Goal: Task Accomplishment & Management: Manage account settings

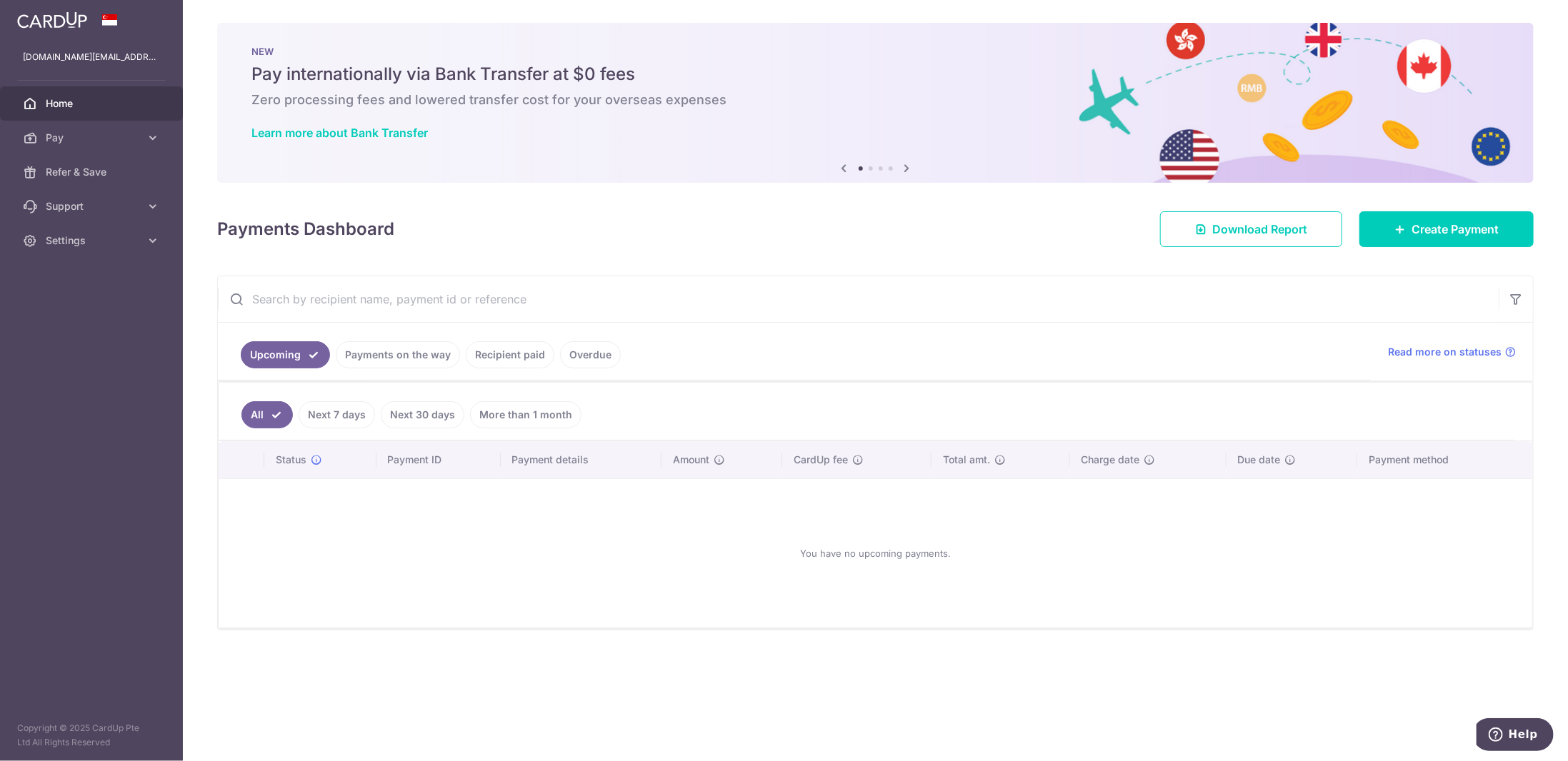
click at [117, 260] on aside "hengyi.zhang.sg@gmail.com Home Pay Payments Recipients Cards Refer & Save Suppo…" at bounding box center [91, 380] width 182 height 761
click at [116, 249] on link "Settings" at bounding box center [91, 240] width 182 height 34
click at [95, 283] on link "Account" at bounding box center [91, 274] width 182 height 34
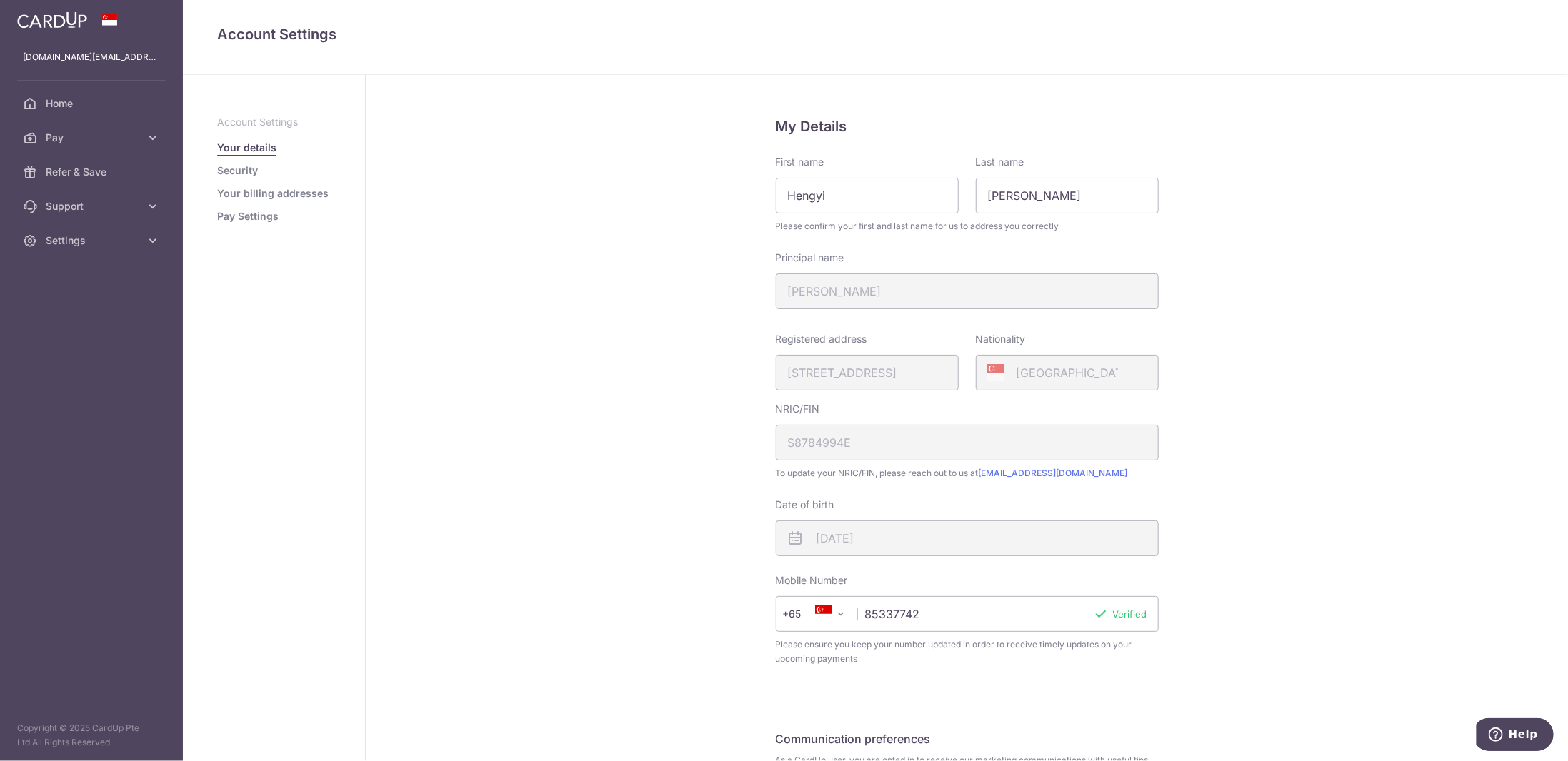
click at [251, 176] on link "Security" at bounding box center [237, 170] width 41 height 14
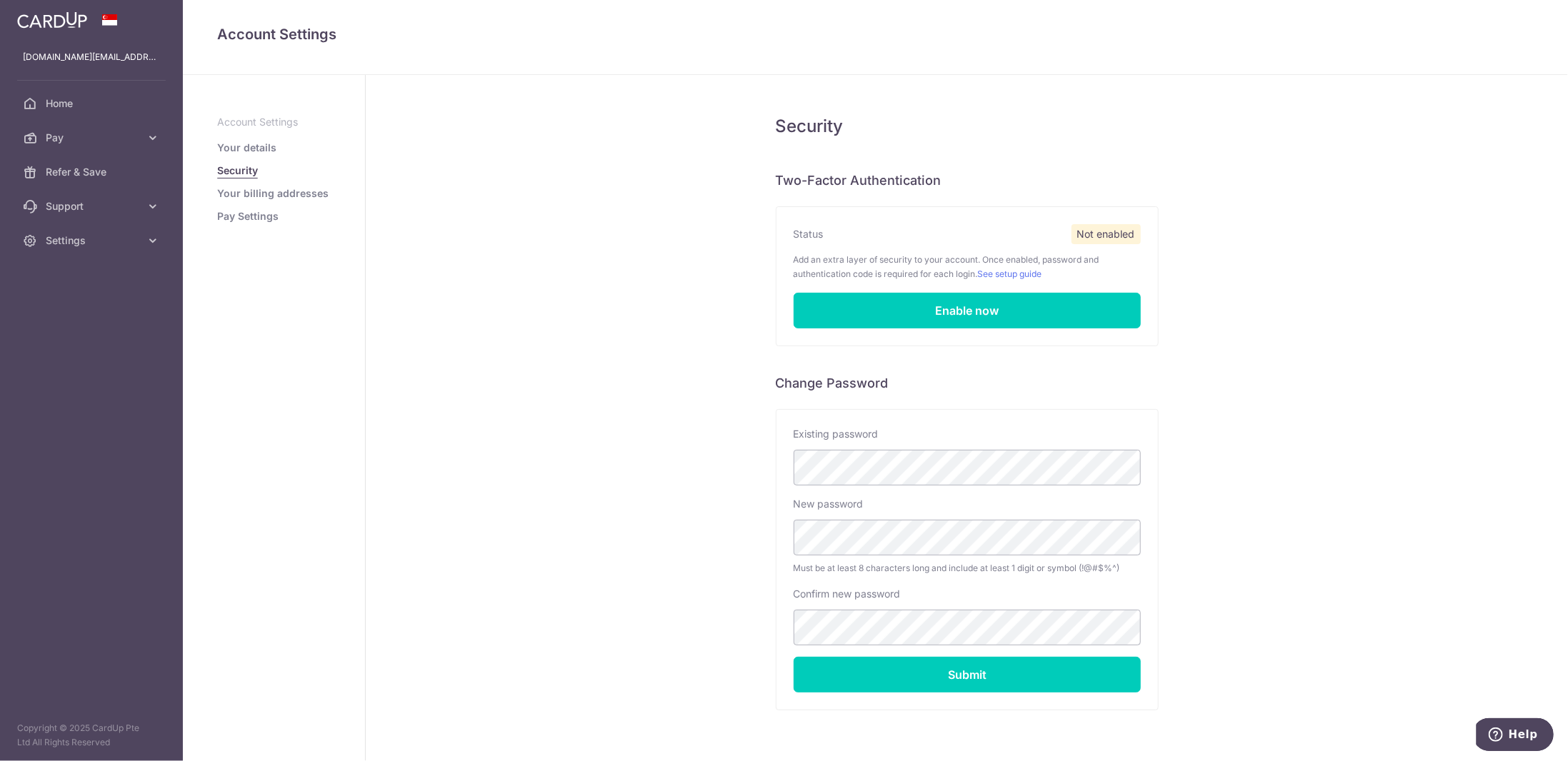
click at [248, 148] on link "Your details" at bounding box center [246, 147] width 59 height 14
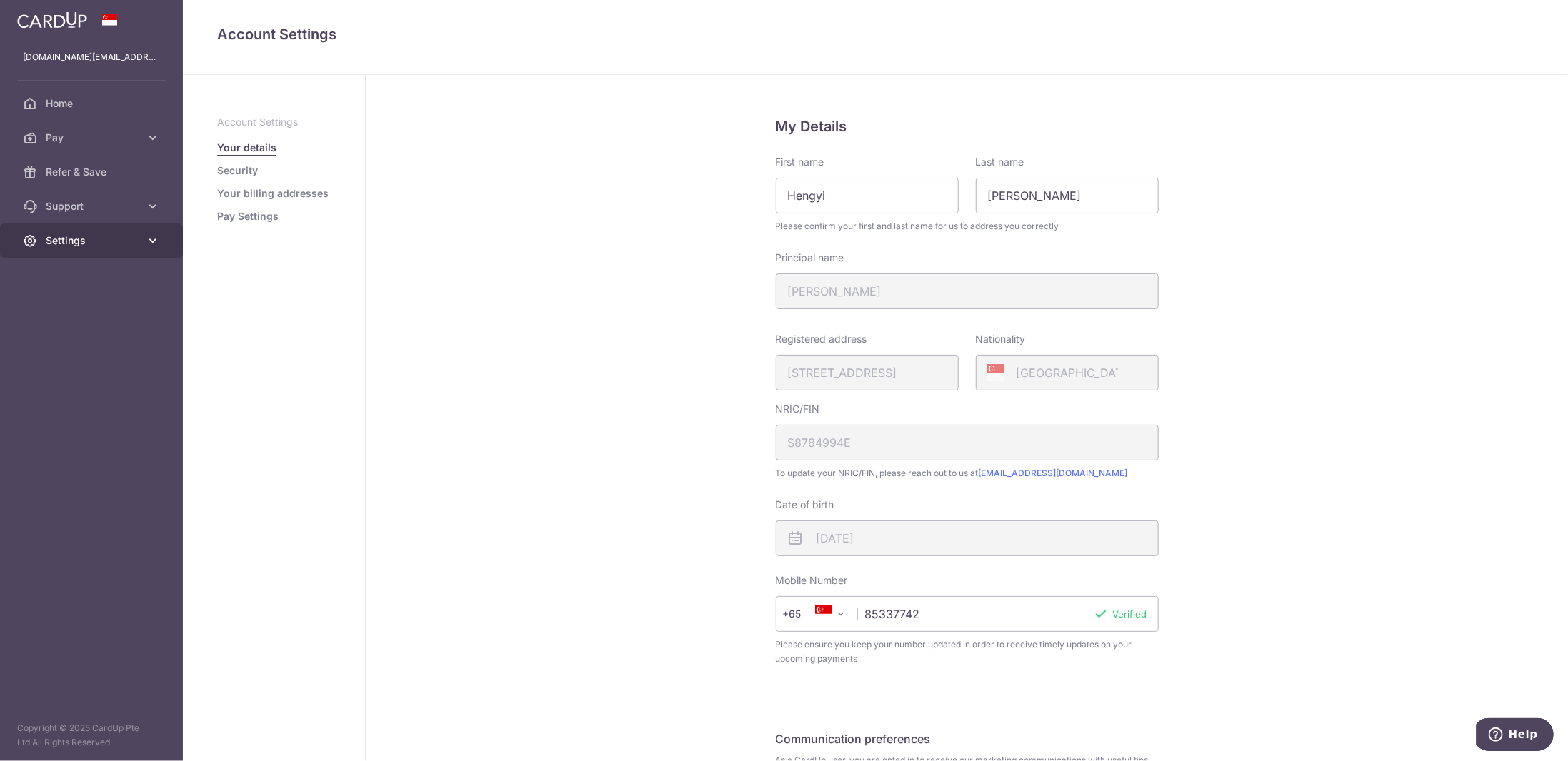
click at [80, 243] on span "Settings" at bounding box center [93, 240] width 94 height 14
click at [61, 302] on span "Logout" at bounding box center [93, 308] width 94 height 14
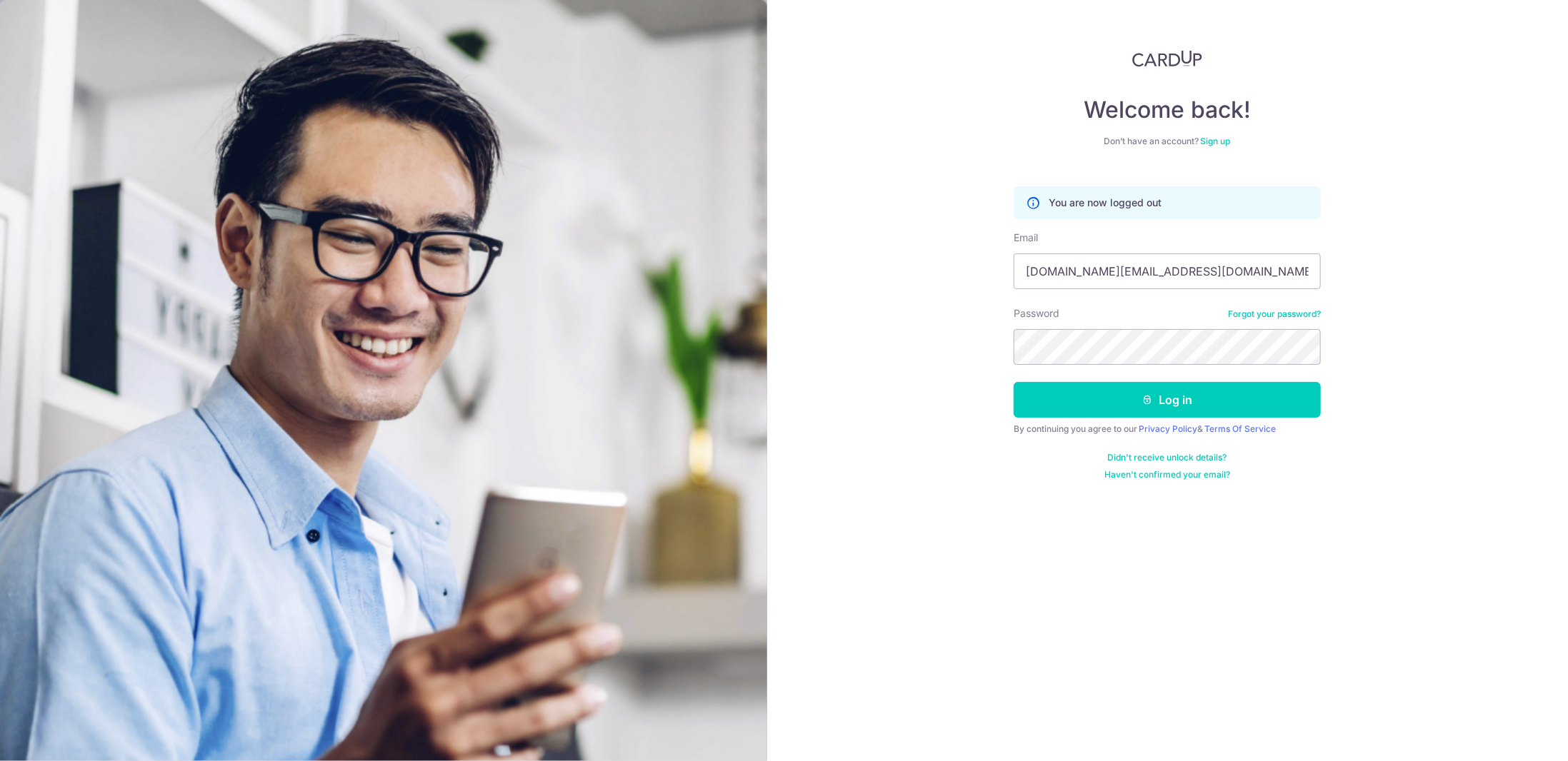
click at [1123, 295] on form "You are now logged out Email hengyi.zhang.sg@gmail.com Password Forgot your pas…" at bounding box center [1167, 328] width 307 height 305
click at [1119, 277] on input "hengyi.zhang.sg@gmail.com" at bounding box center [1167, 271] width 307 height 36
click at [1097, 264] on input "hengyi.zhang.sg@gmail.com" at bounding box center [1167, 271] width 307 height 36
type input "[EMAIL_ADDRESS][DOMAIN_NAME]"
click at [1118, 400] on button "Log in" at bounding box center [1167, 400] width 307 height 36
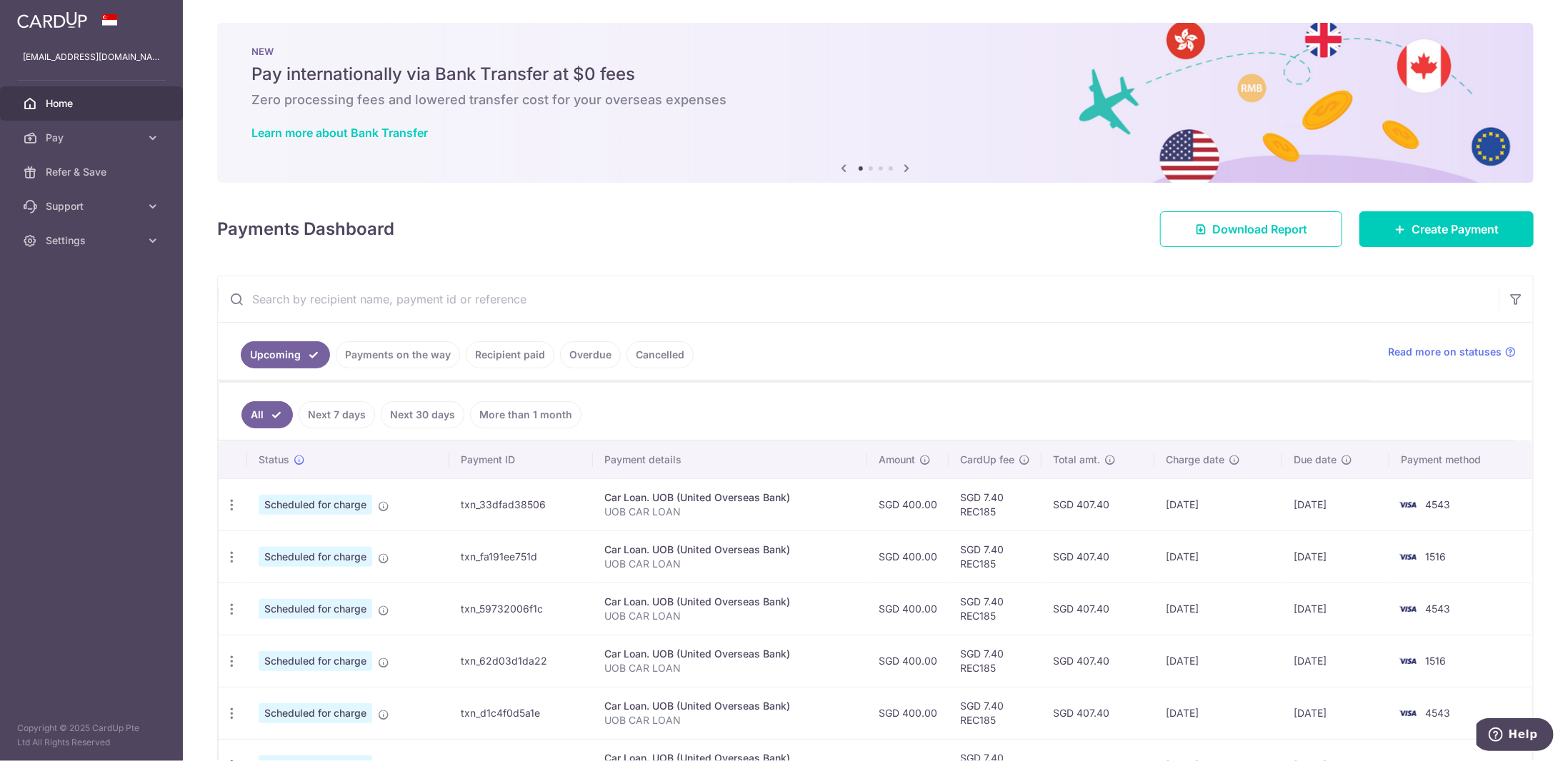
scroll to position [92, 0]
